Goal: Task Accomplishment & Management: Use online tool/utility

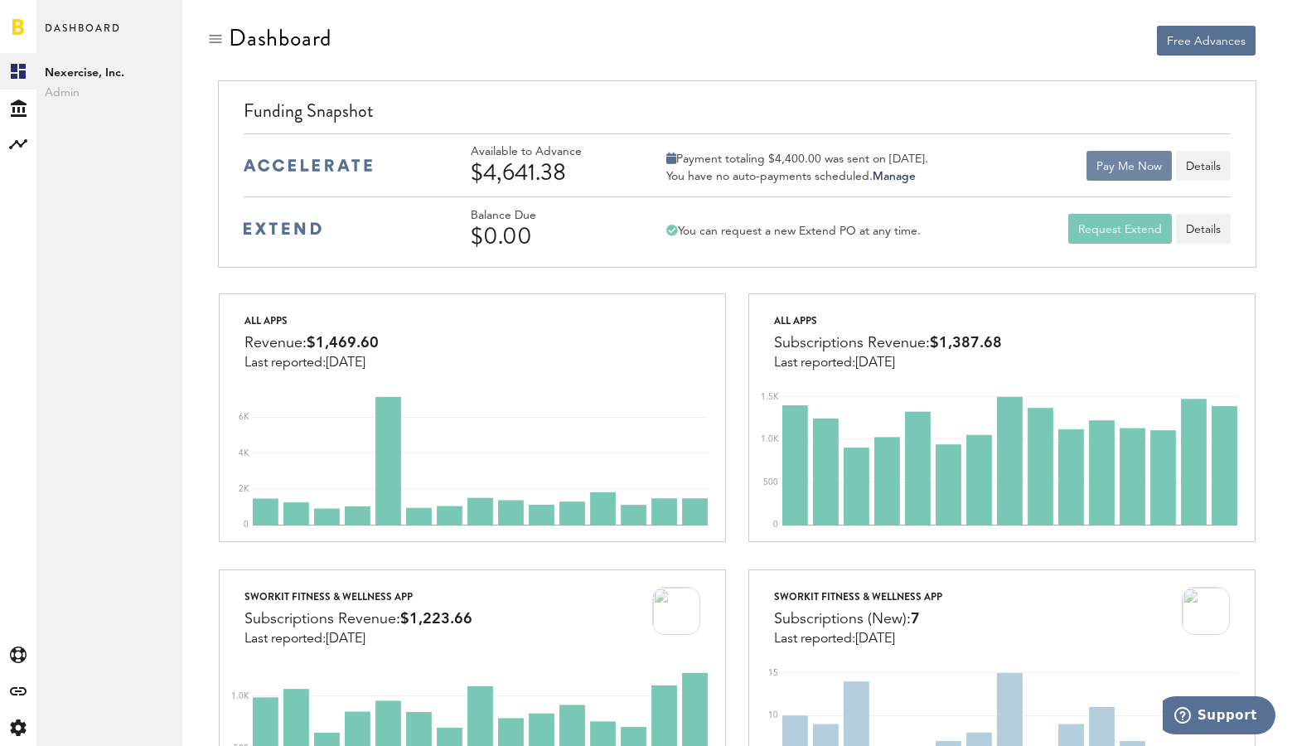
click at [1113, 166] on button "Pay Me Now" at bounding box center [1128, 166] width 85 height 30
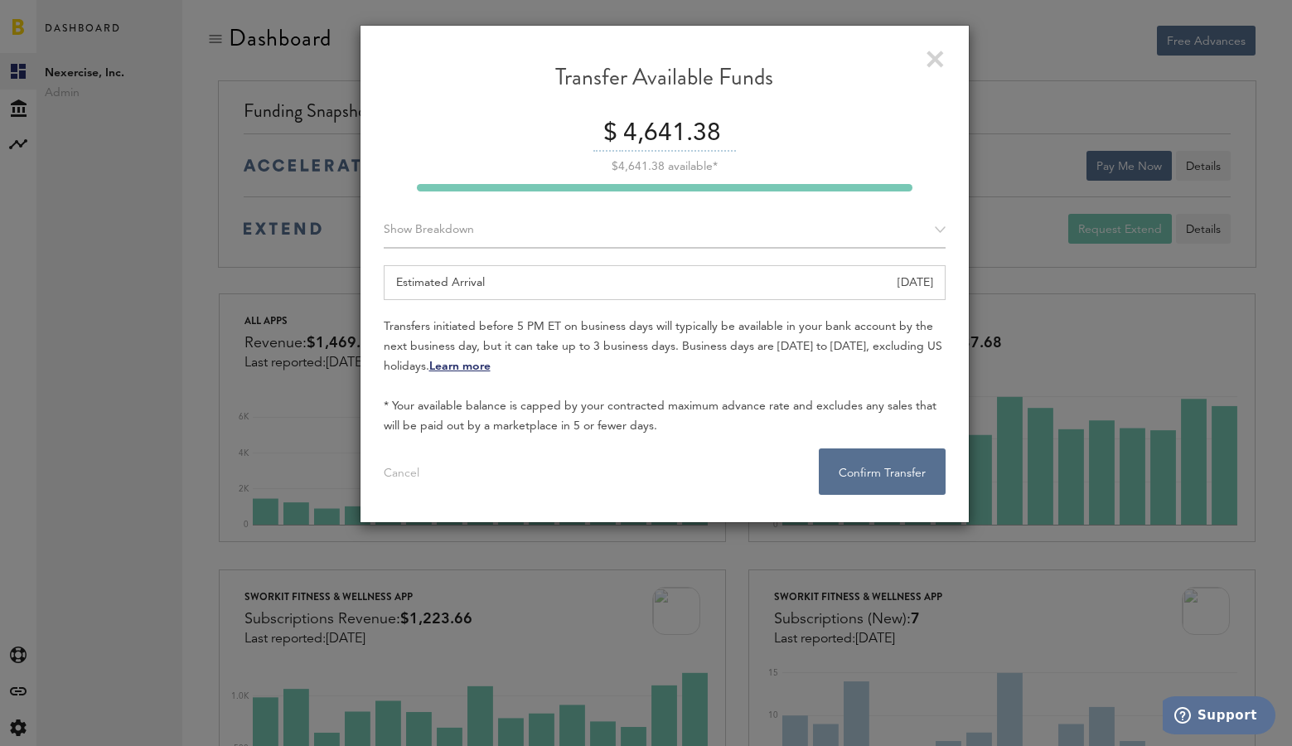
click at [645, 131] on input "4,641.38" at bounding box center [677, 134] width 117 height 35
type input "4600.00"
click at [866, 471] on button "Confirm Transfer . . ." at bounding box center [882, 471] width 127 height 46
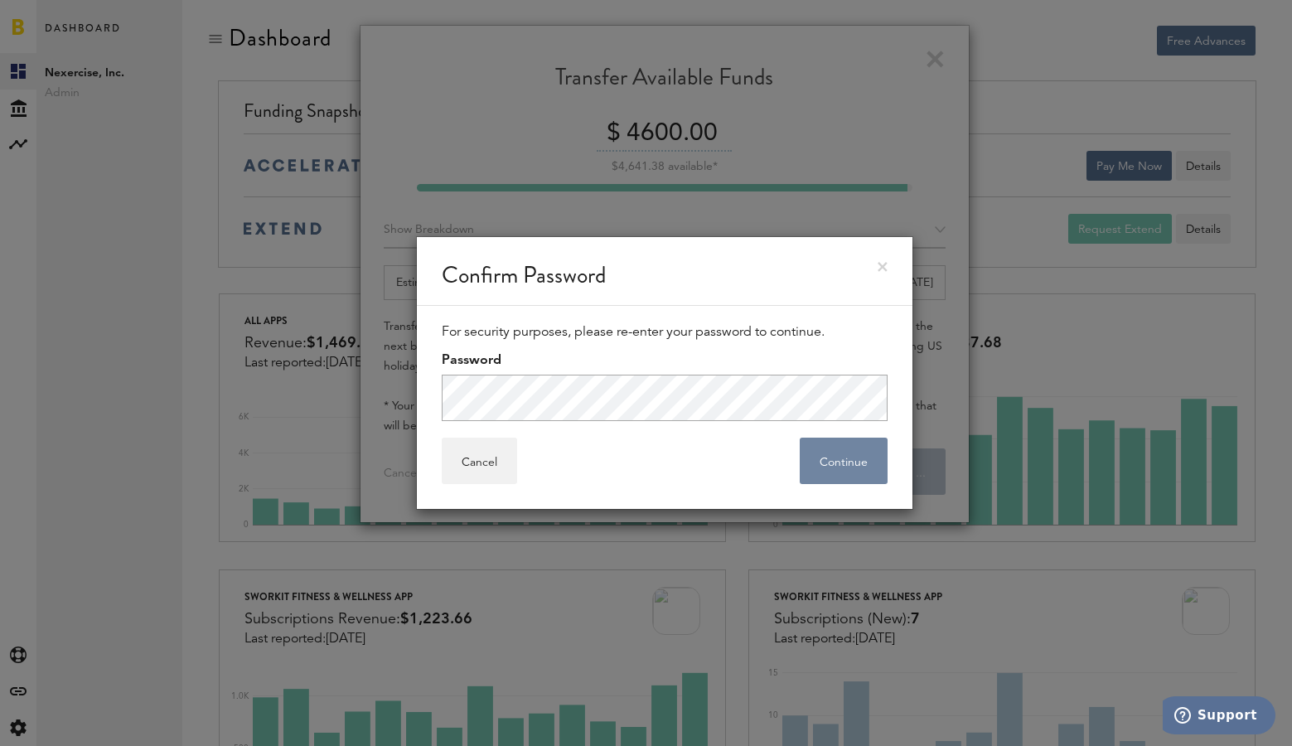
click at [827, 464] on button "Continue" at bounding box center [843, 460] width 88 height 46
